Goal: Task Accomplishment & Management: Use online tool/utility

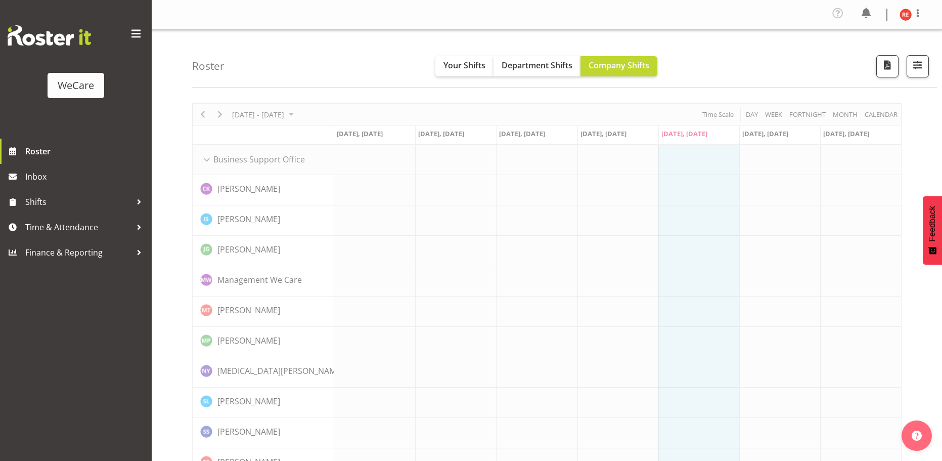
click at [351, 76] on div "Roster Your Shifts Department Shifts Company Shifts All Locations Clear Busines…" at bounding box center [564, 59] width 745 height 58
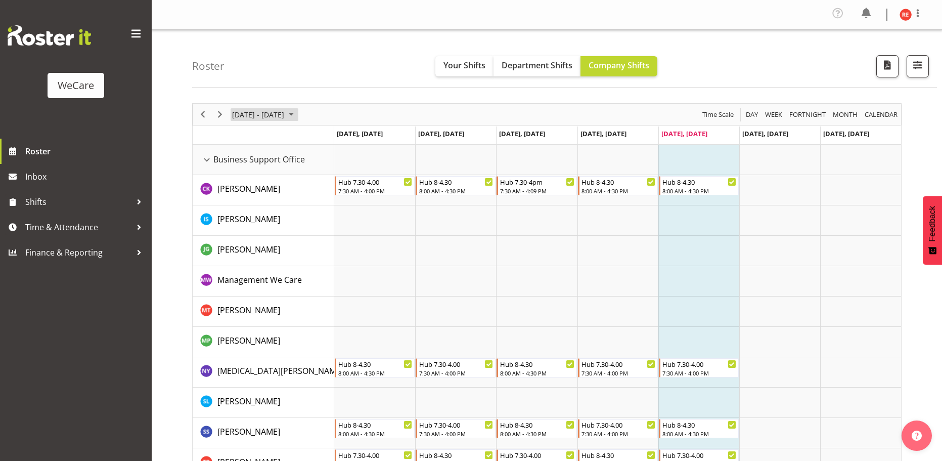
click at [297, 118] on span "September 01 - 07, 2025" at bounding box center [291, 114] width 12 height 13
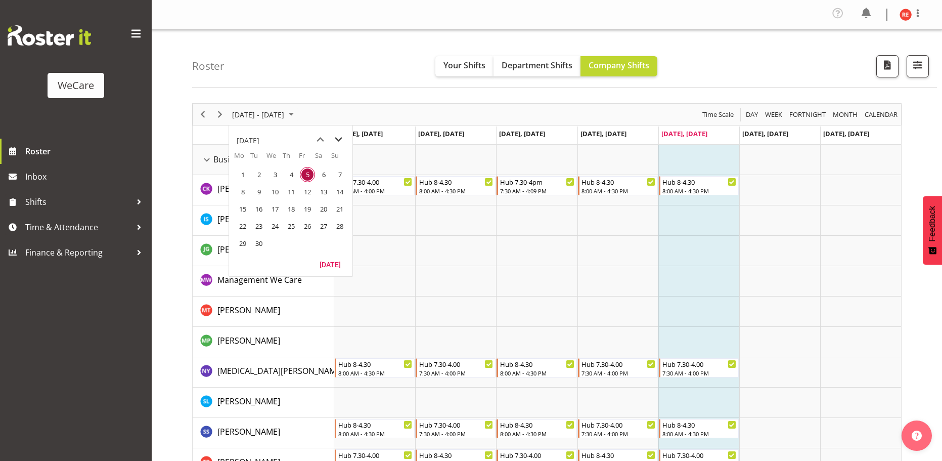
click at [342, 144] on span "next month" at bounding box center [339, 139] width 18 height 18
click at [306, 193] on span "10" at bounding box center [307, 191] width 15 height 15
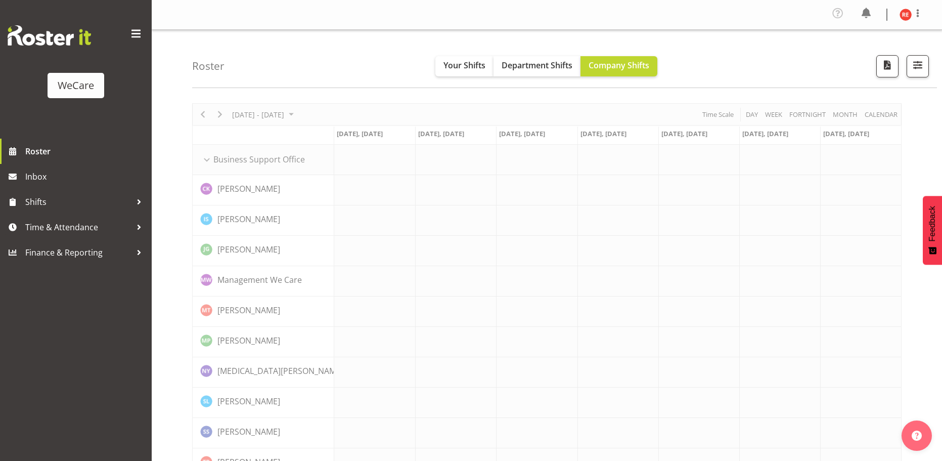
click at [359, 82] on div "Roster Your Shifts Department Shifts Company Shifts All Locations Clear Busines…" at bounding box center [564, 59] width 745 height 58
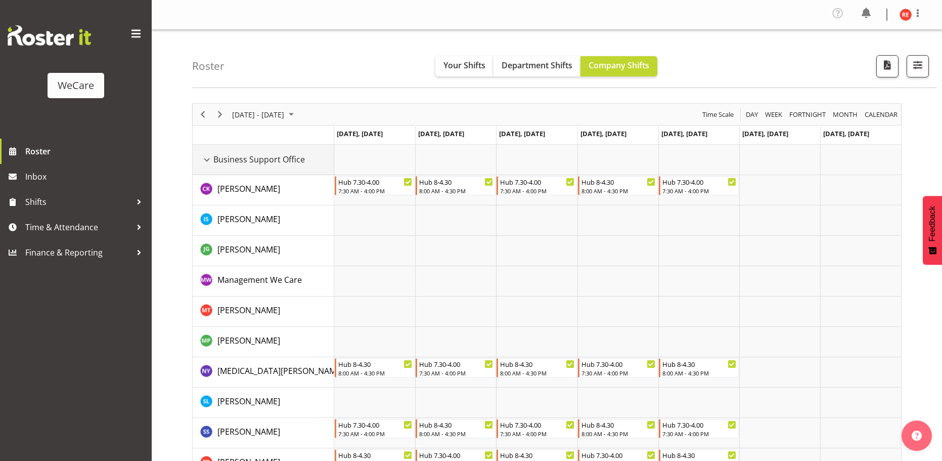
click at [205, 162] on div "Business Support Office resource" at bounding box center [206, 159] width 13 height 13
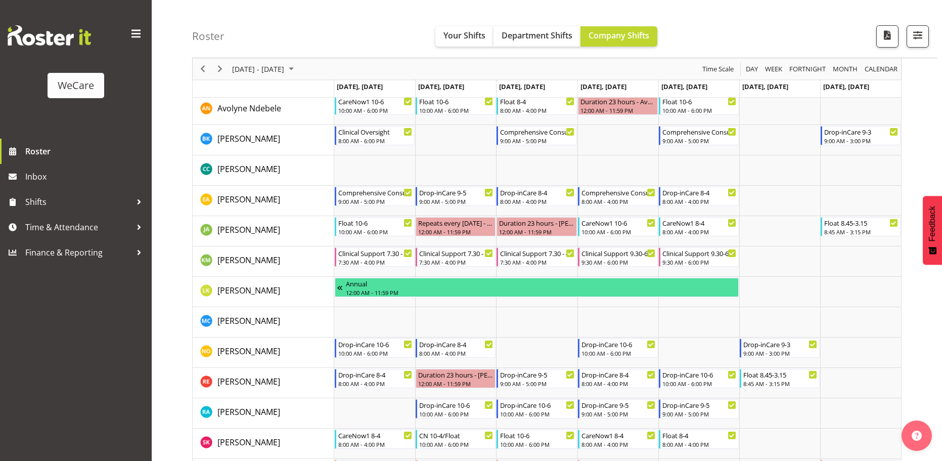
scroll to position [253, 0]
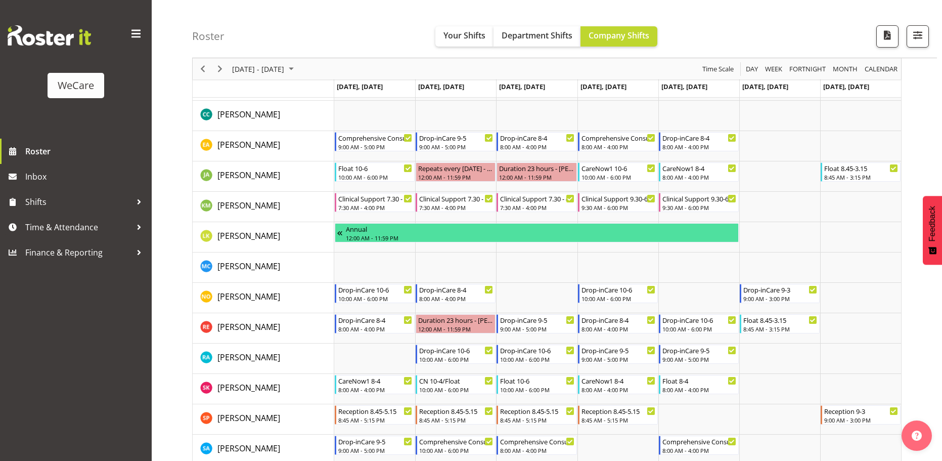
scroll to position [303, 0]
